Goal: Task Accomplishment & Management: Manage account settings

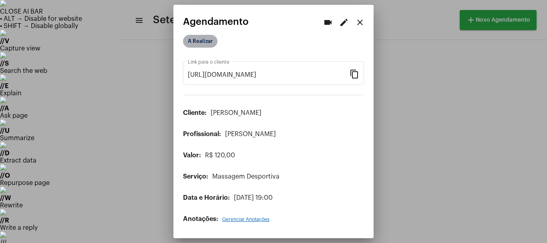
click at [190, 41] on mat-chip "A Realizar" at bounding box center [200, 41] width 34 height 13
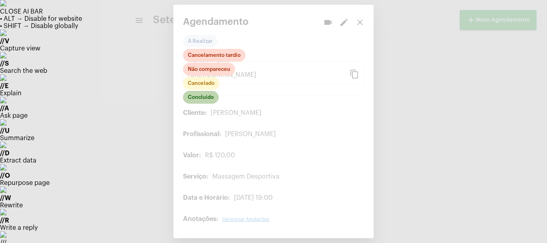
click at [204, 98] on mat-chip "Concluído" at bounding box center [201, 97] width 36 height 13
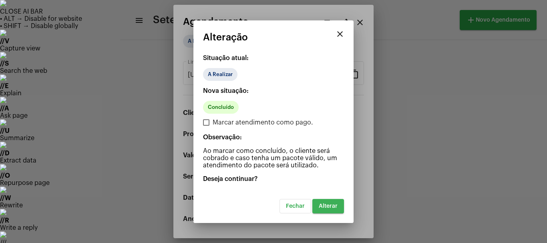
click at [336, 208] on button "Alterar" at bounding box center [329, 206] width 32 height 14
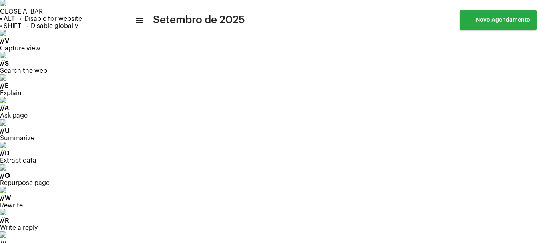
scroll to position [27, 0]
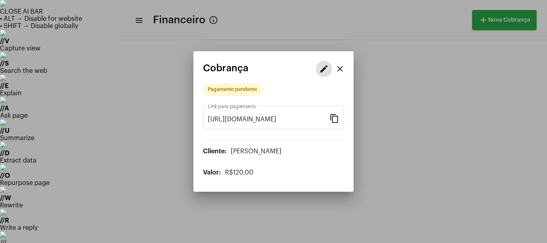
click at [323, 72] on mat-icon "edit" at bounding box center [324, 69] width 10 height 10
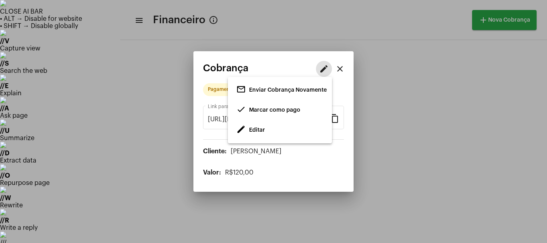
click at [251, 132] on span "Editar" at bounding box center [257, 130] width 16 height 6
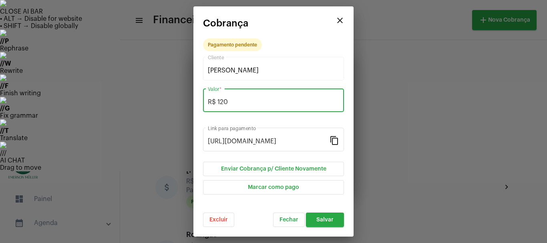
click at [230, 102] on input "R$ 120" at bounding box center [273, 102] width 131 height 7
type input "R$ 110"
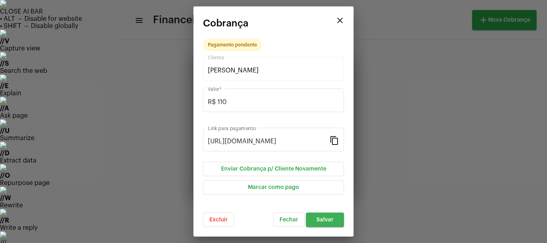
click at [333, 222] on span "Salvar" at bounding box center [325, 220] width 17 height 6
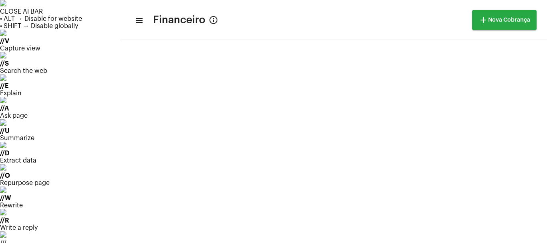
scroll to position [979, 0]
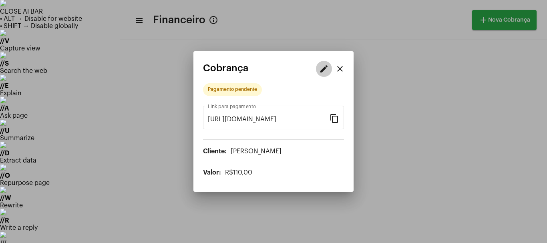
click at [323, 72] on mat-icon "edit" at bounding box center [324, 69] width 10 height 10
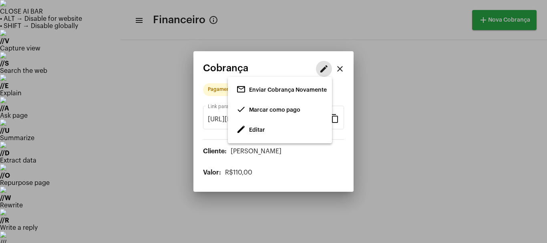
click at [256, 112] on span "Marcar como pago" at bounding box center [274, 110] width 51 height 6
